Goal: Entertainment & Leisure: Consume media (video, audio)

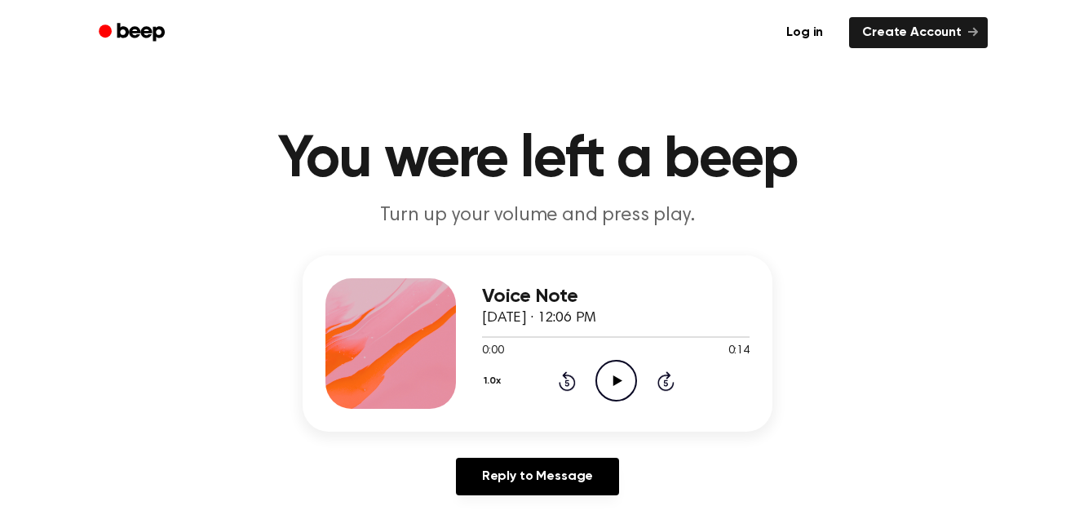
click at [617, 379] on icon at bounding box center [617, 380] width 9 height 11
click at [627, 388] on icon "Play Audio" at bounding box center [617, 381] width 42 height 42
click at [596, 383] on circle at bounding box center [616, 381] width 40 height 40
click at [620, 385] on icon "Play Audio" at bounding box center [617, 381] width 42 height 42
click at [611, 377] on icon "Play Audio" at bounding box center [617, 381] width 42 height 42
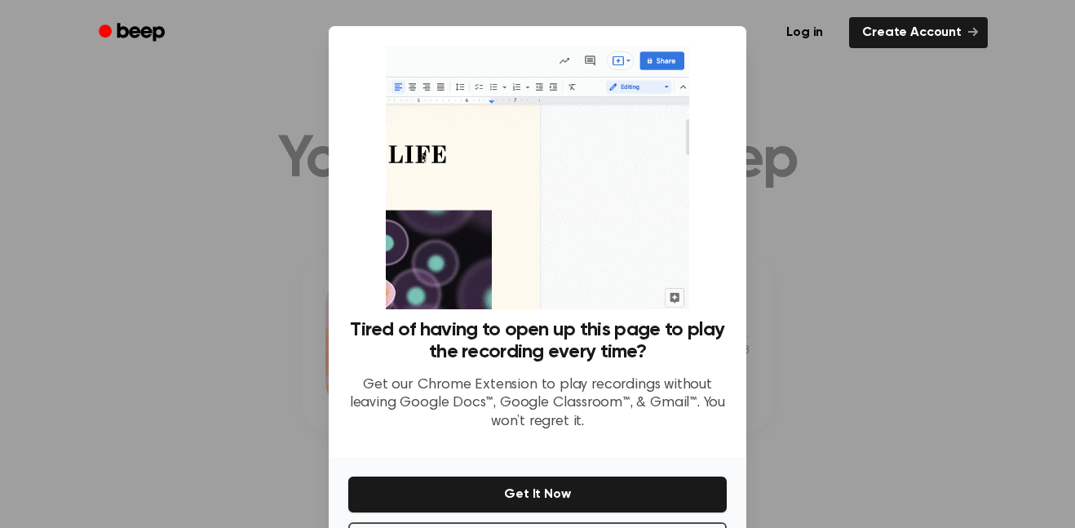
scroll to position [66, 0]
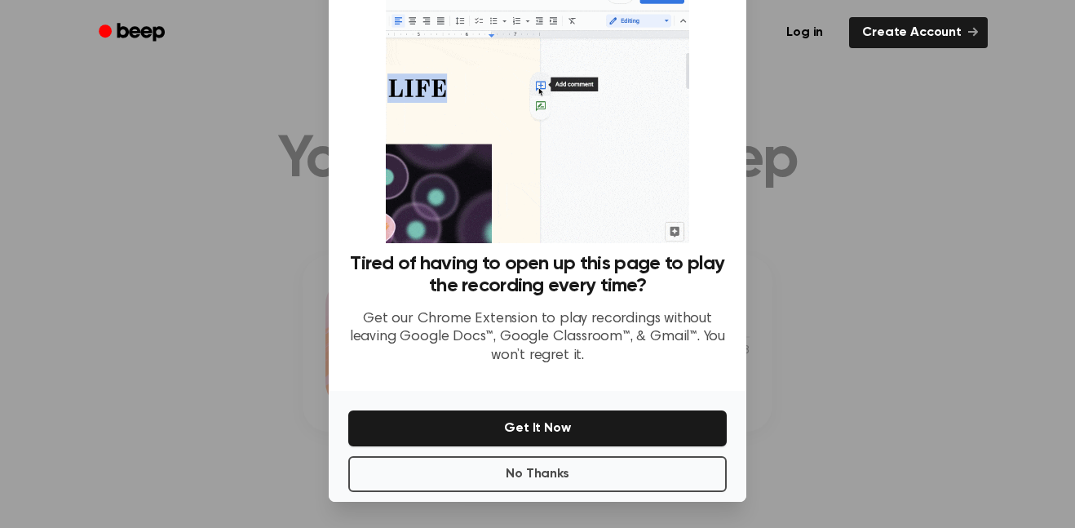
click at [184, 340] on div at bounding box center [537, 264] width 1075 height 528
click at [370, 490] on button "No Thanks" at bounding box center [537, 474] width 379 height 36
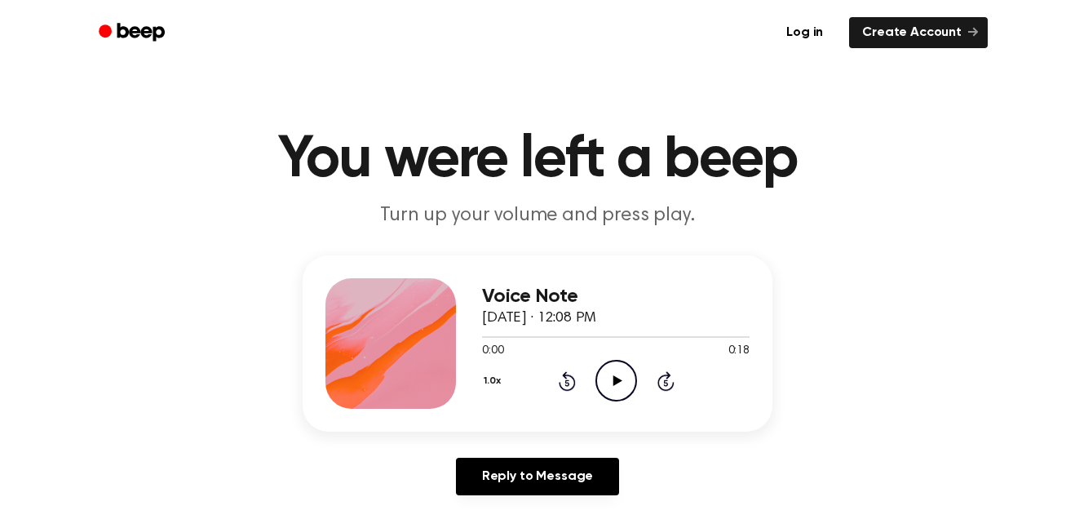
click at [601, 378] on icon "Play Audio" at bounding box center [617, 381] width 42 height 42
click at [616, 388] on icon "Play Audio" at bounding box center [617, 381] width 42 height 42
click at [601, 371] on icon "Play Audio" at bounding box center [617, 381] width 42 height 42
click at [610, 364] on icon "Play Audio" at bounding box center [617, 381] width 42 height 42
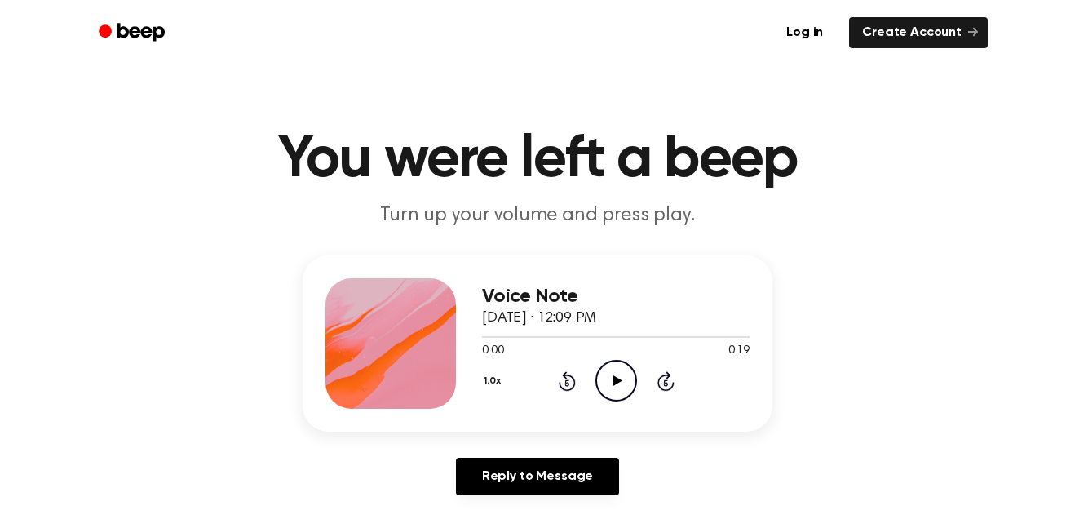
click at [618, 371] on icon "Play Audio" at bounding box center [617, 381] width 42 height 42
click at [627, 380] on icon "Play Audio" at bounding box center [617, 381] width 42 height 42
click at [609, 364] on icon "Play Audio" at bounding box center [617, 381] width 42 height 42
click at [621, 379] on icon "Play Audio" at bounding box center [617, 381] width 42 height 42
click at [601, 373] on icon "Play Audio" at bounding box center [617, 381] width 42 height 42
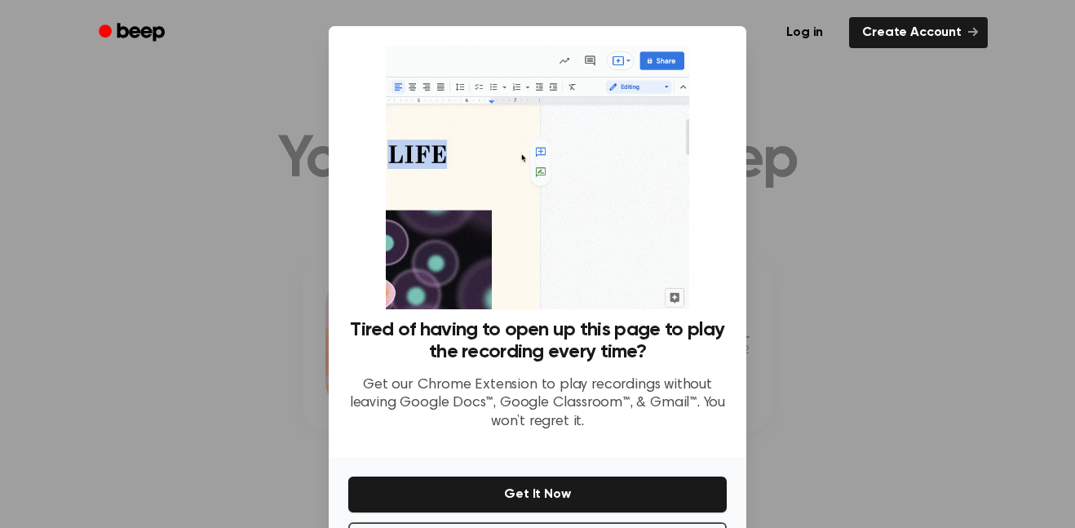
scroll to position [66, 0]
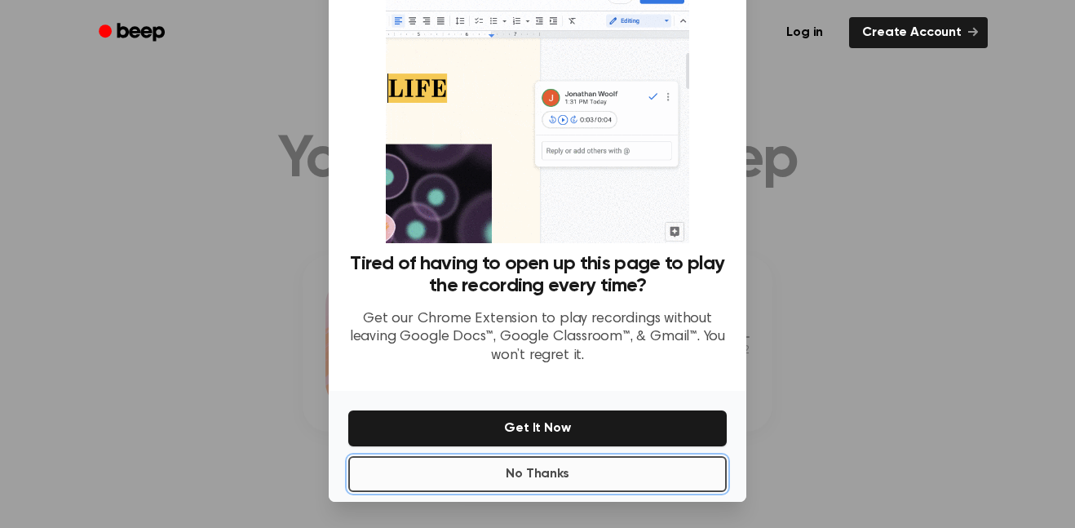
click at [617, 478] on button "No Thanks" at bounding box center [537, 474] width 379 height 36
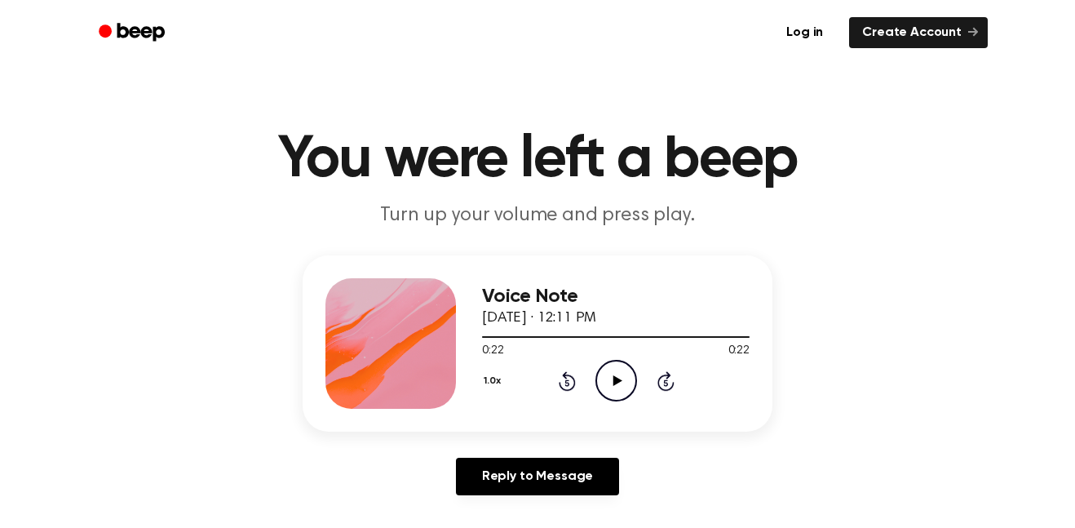
click at [618, 388] on icon "Play Audio" at bounding box center [617, 381] width 42 height 42
click at [601, 371] on icon "Play Audio" at bounding box center [617, 381] width 42 height 42
click at [601, 386] on icon "Play Audio" at bounding box center [617, 381] width 42 height 42
click at [596, 386] on circle at bounding box center [616, 381] width 40 height 40
click at [596, 379] on circle at bounding box center [616, 381] width 40 height 40
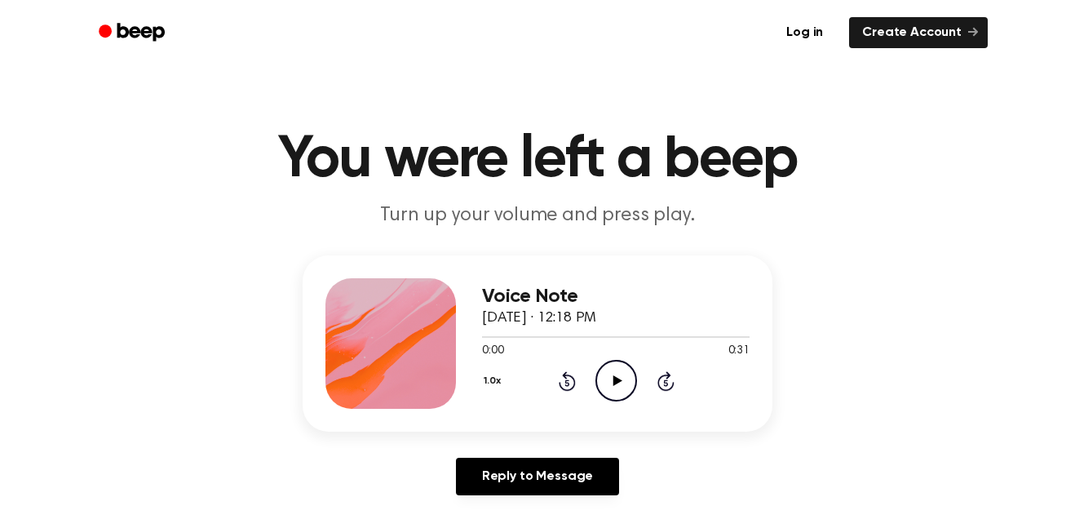
click at [618, 375] on icon "Play Audio" at bounding box center [617, 381] width 42 height 42
click at [623, 390] on icon "Play Audio" at bounding box center [617, 381] width 42 height 42
click at [609, 388] on icon "Play Audio" at bounding box center [617, 381] width 42 height 42
